Goal: Find specific page/section: Find specific page/section

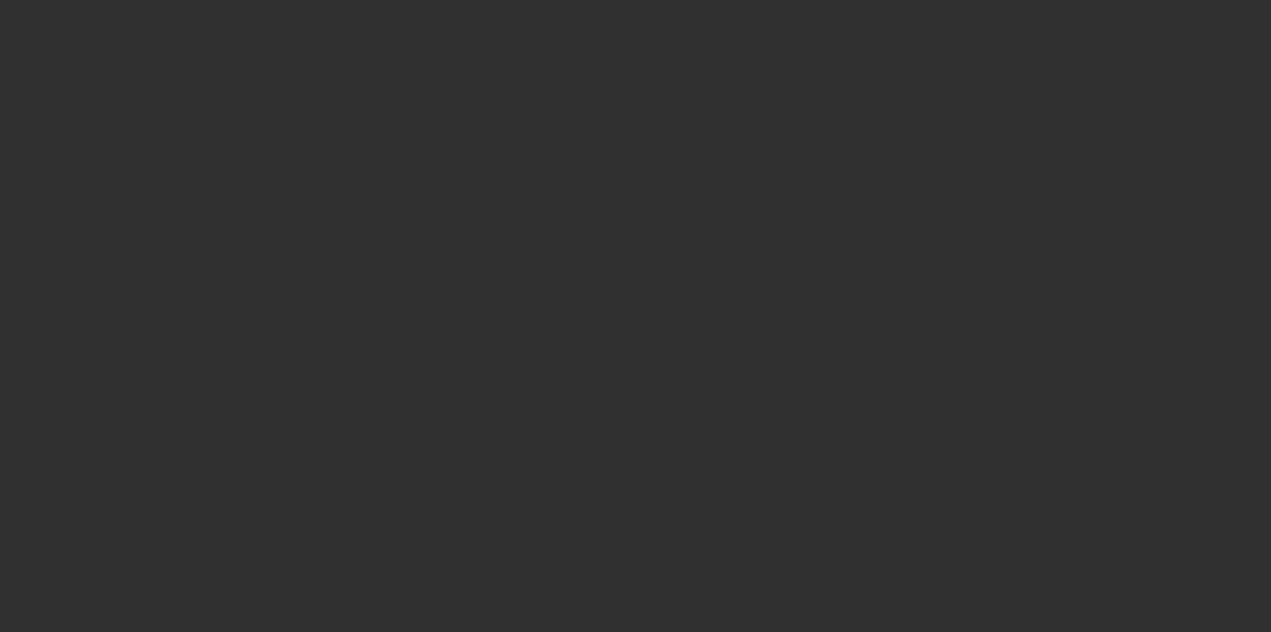
select select "10"
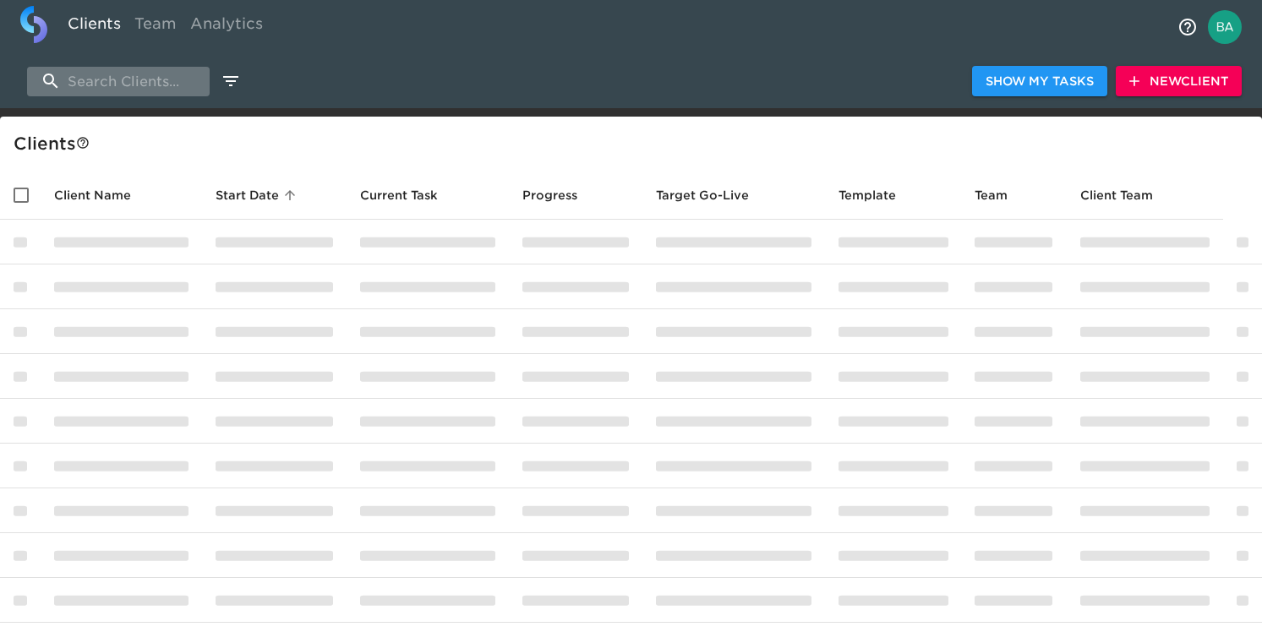
click at [85, 95] on input "search" at bounding box center [118, 82] width 183 height 30
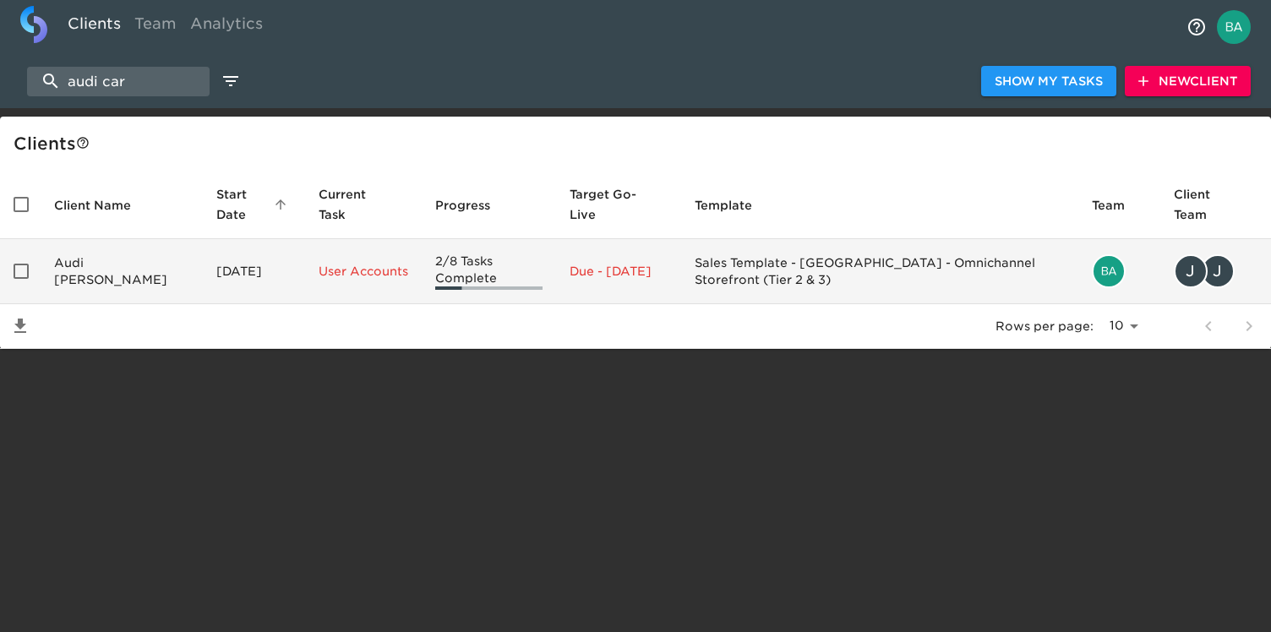
type input "audi car"
click at [146, 275] on td "Audi [PERSON_NAME]" at bounding box center [122, 271] width 162 height 65
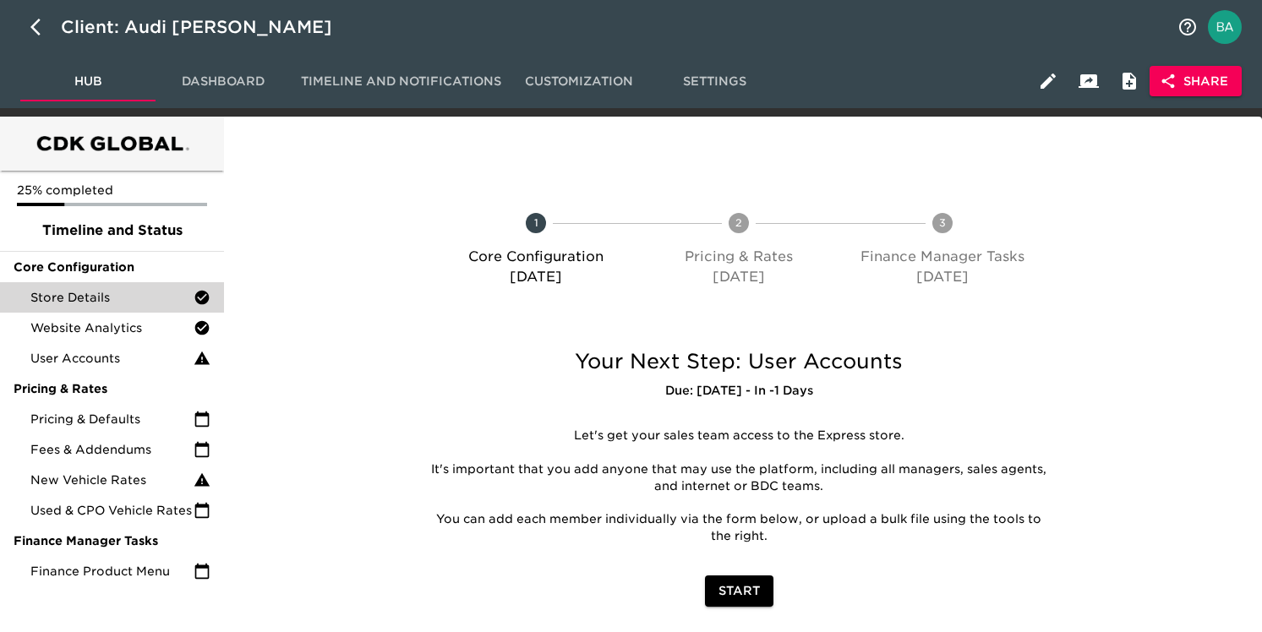
click at [128, 296] on span "Store Details" at bounding box center [111, 297] width 163 height 17
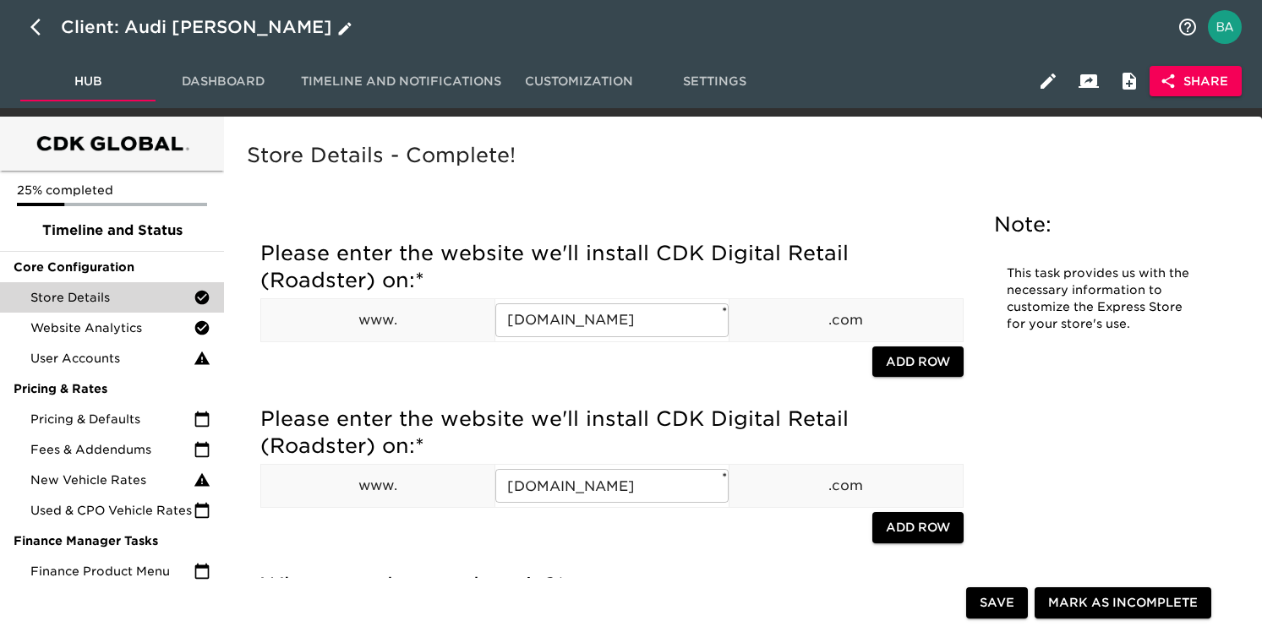
click at [32, 21] on icon "button" at bounding box center [40, 27] width 20 height 20
select select "10"
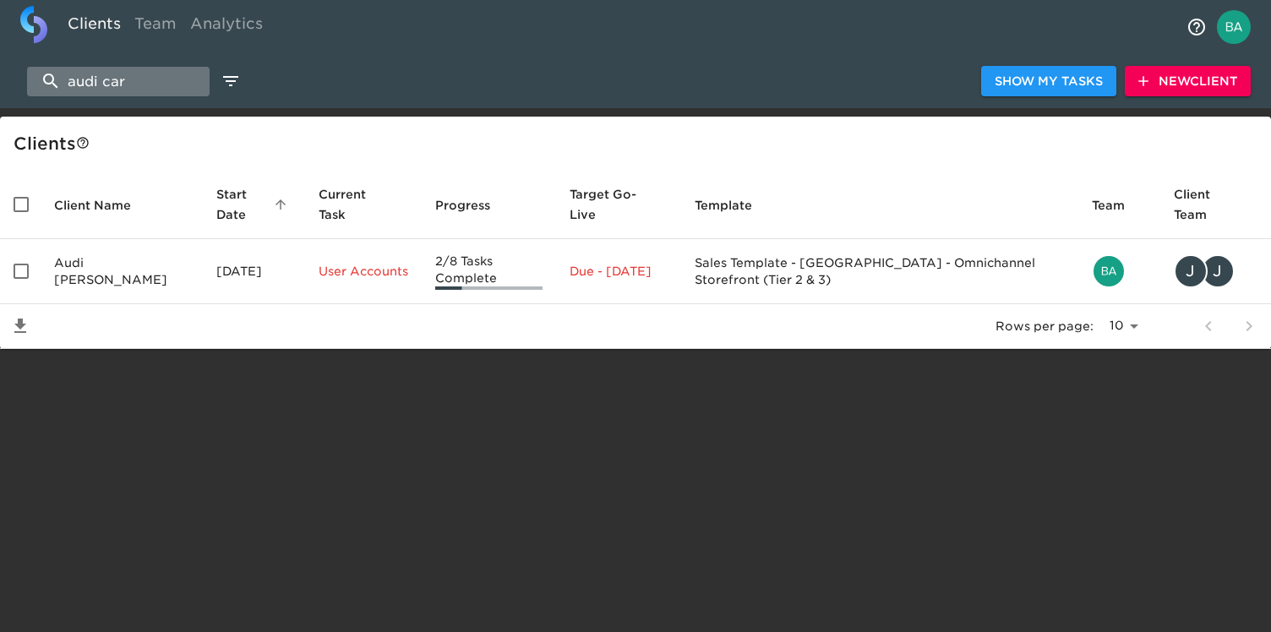
click at [117, 82] on input "audi car" at bounding box center [118, 82] width 183 height 30
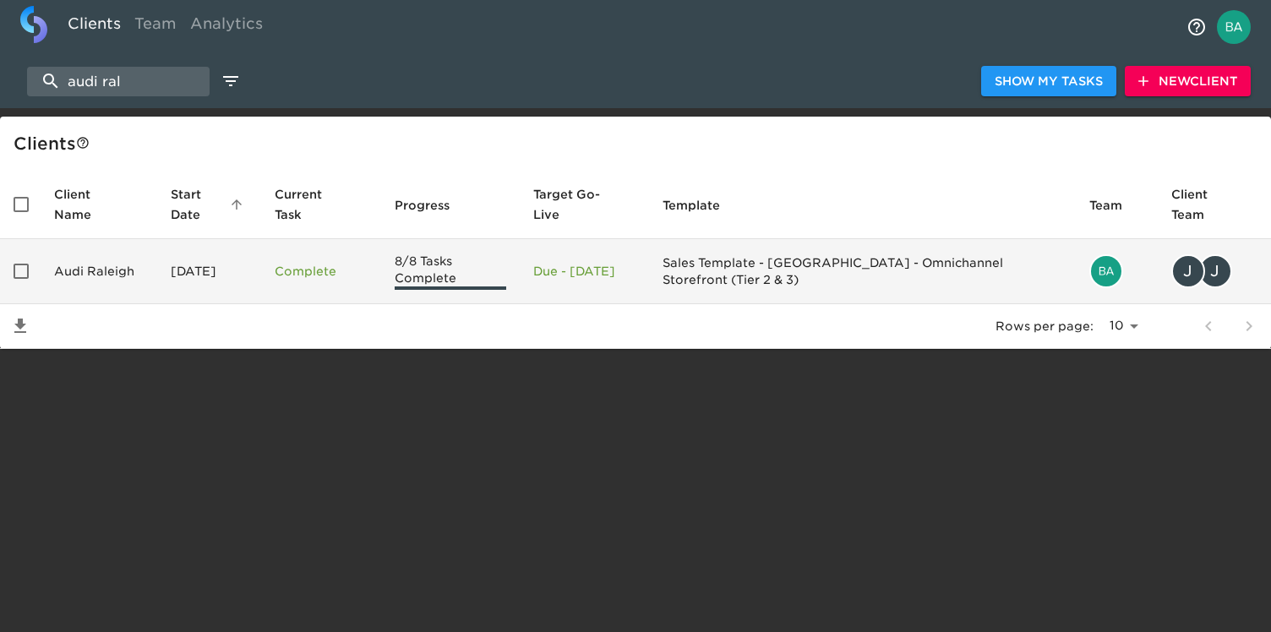
type input "audi ral"
click at [130, 279] on td "Audi Raleigh" at bounding box center [99, 271] width 117 height 65
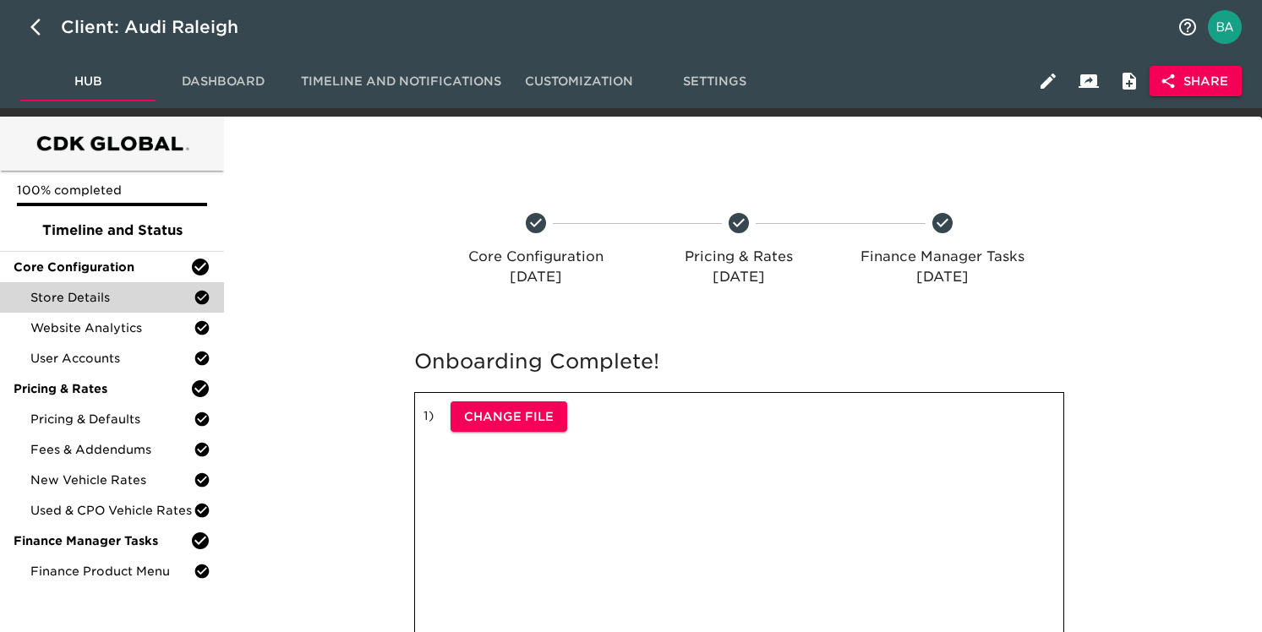
click at [48, 283] on div "Store Details" at bounding box center [112, 297] width 224 height 30
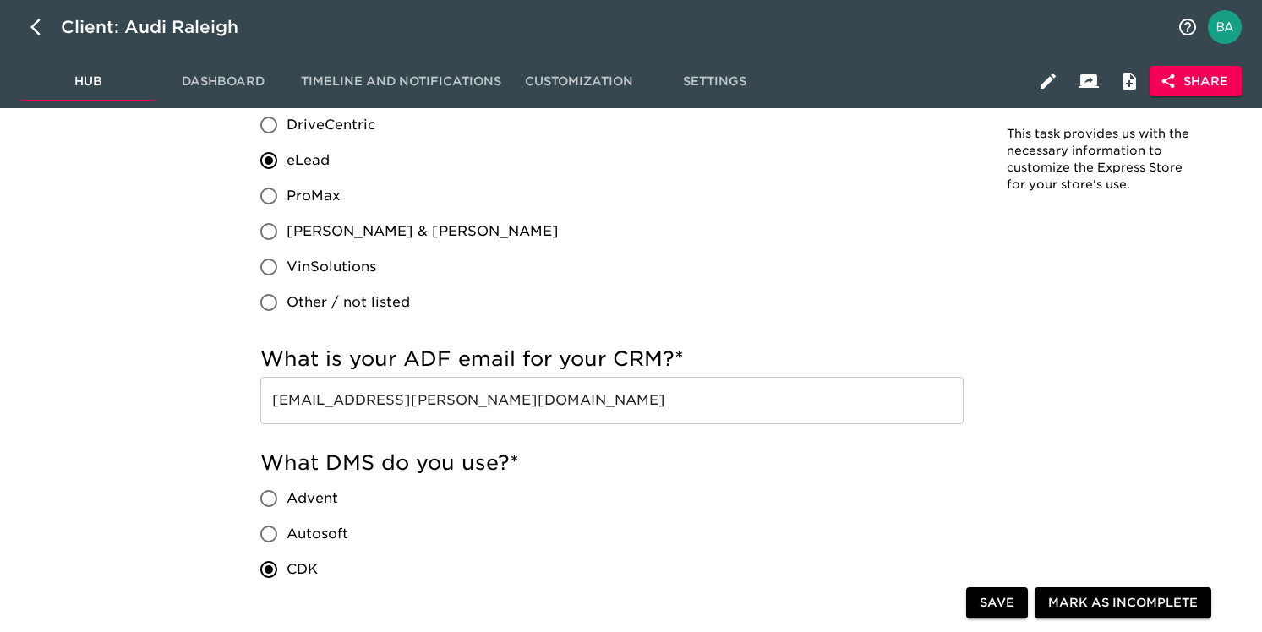
scroll to position [1135, 0]
